Goal: Entertainment & Leisure: Browse casually

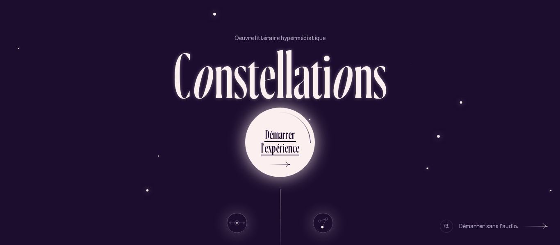
click at [292, 168] on ul "D é m a r r e r l ’ e x p é r i e n c e" at bounding box center [280, 143] width 70 height 70
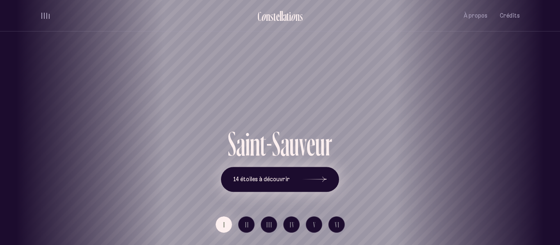
click at [288, 183] on button "14 étoiles à découvrir" at bounding box center [280, 179] width 118 height 25
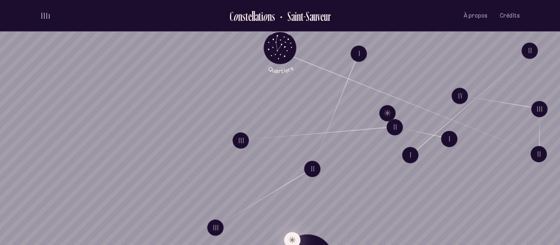
click at [291, 240] on button "Explore Étoile solitaire IV" at bounding box center [292, 240] width 16 height 16
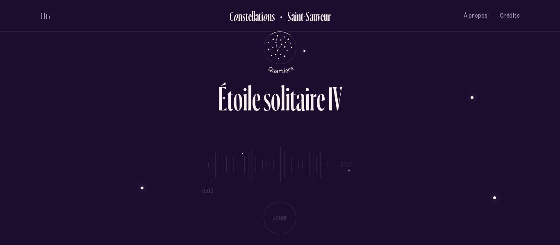
click at [269, 218] on div "0:00 0:00 Jouer" at bounding box center [279, 184] width 479 height 100
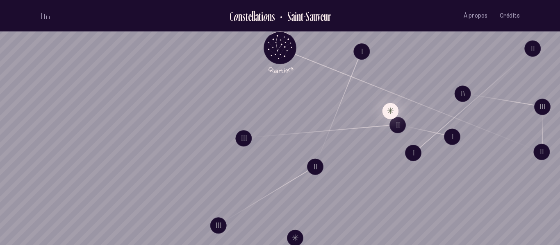
click at [389, 107] on button "Explore Étoile solitaire III" at bounding box center [390, 111] width 16 height 16
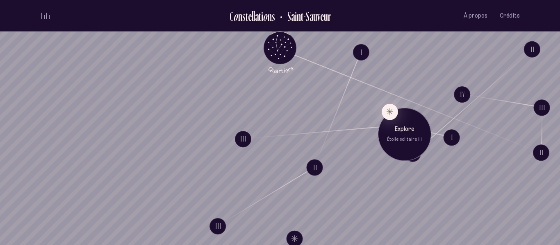
click at [399, 145] on div "Explore Étoile solitaire III" at bounding box center [404, 134] width 53 height 53
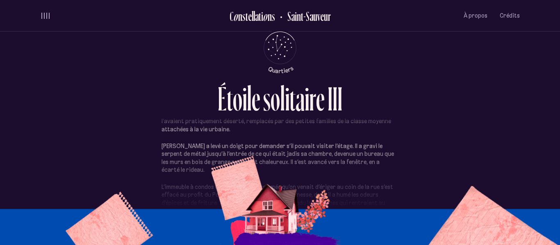
scroll to position [174, 0]
